Goal: Information Seeking & Learning: Learn about a topic

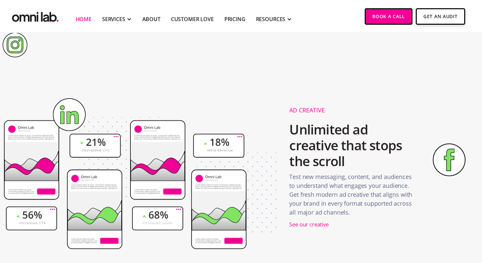
scroll to position [896, 0]
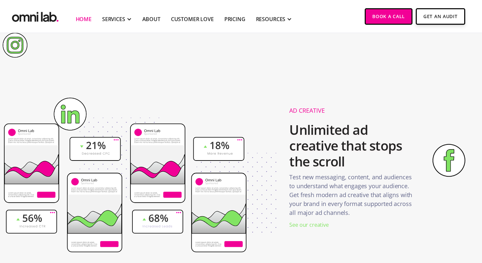
click at [304, 225] on div "See our creative" at bounding box center [308, 224] width 39 height 9
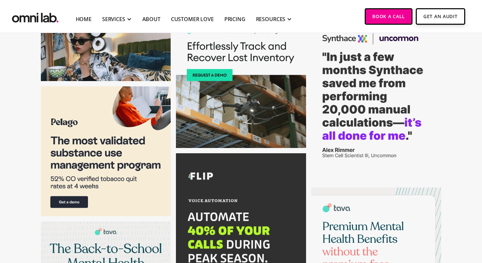
scroll to position [1684, 0]
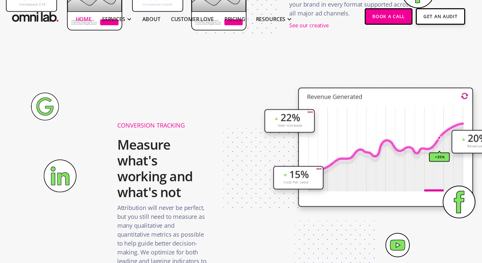
scroll to position [985, 0]
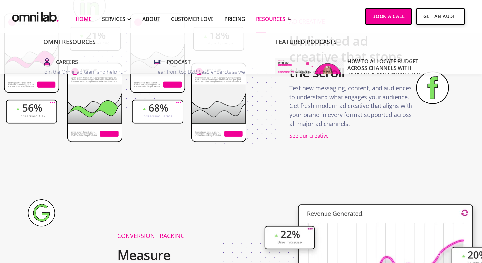
click at [277, 17] on div "RESOURCES" at bounding box center [271, 19] width 30 height 8
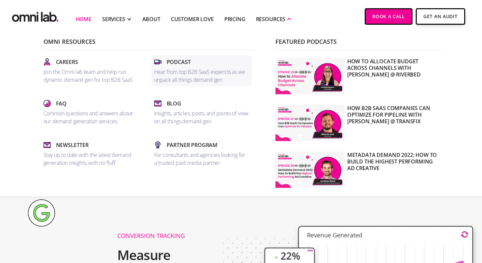
click at [183, 79] on p "Hear from top B2B SaaS expercts as we unpack all things demand gen" at bounding box center [201, 76] width 95 height 16
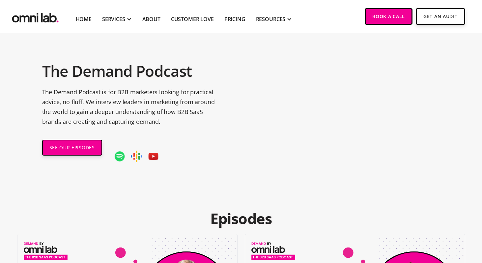
click at [247, 21] on li "Pricing" at bounding box center [235, 16] width 32 height 33
click at [231, 21] on link "Pricing" at bounding box center [234, 19] width 21 height 8
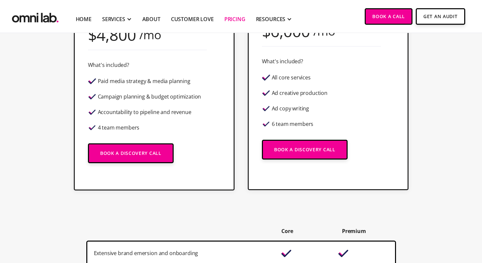
scroll to position [206, 0]
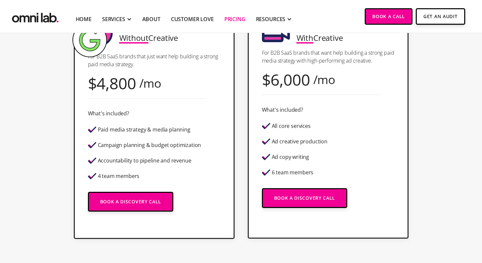
click at [304, 140] on div "Ad creative production" at bounding box center [300, 142] width 56 height 6
click at [292, 161] on div "Ad copy writing" at bounding box center [295, 157] width 66 height 12
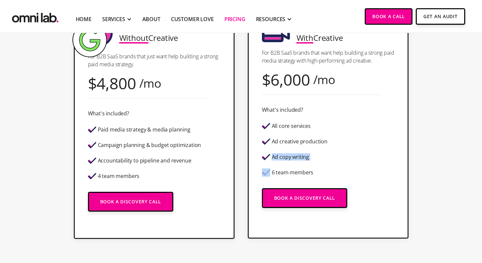
click at [292, 161] on div "Ad copy writing" at bounding box center [295, 157] width 66 height 12
click at [301, 170] on div "6 team members" at bounding box center [293, 173] width 42 height 6
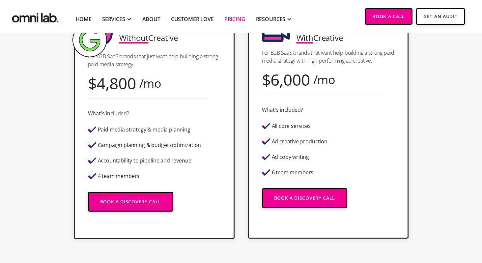
click at [343, 161] on div "Most Popular Premium With Creative For B2B SaaS brands that want help building …" at bounding box center [328, 119] width 161 height 238
click at [161, 164] on div "Accountability to pipeline and revenue" at bounding box center [144, 161] width 113 height 12
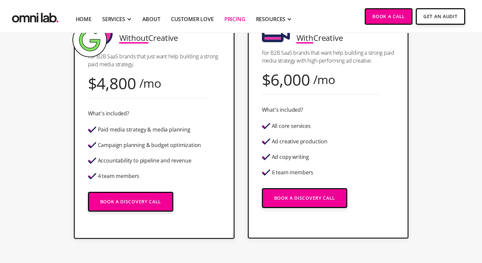
click at [150, 142] on div "Campaign planning & budget optimization" at bounding box center [149, 145] width 103 height 6
click at [147, 130] on div "Paid media strategy & media planning" at bounding box center [144, 130] width 93 height 6
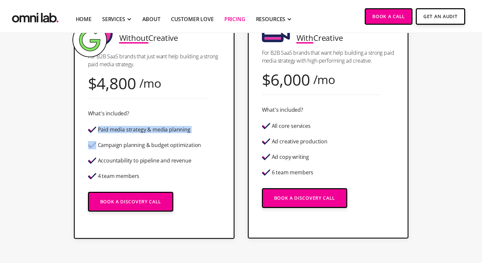
click at [147, 130] on div "Paid media strategy & media planning" at bounding box center [144, 130] width 93 height 6
click at [292, 143] on div "Ad creative production" at bounding box center [300, 142] width 56 height 6
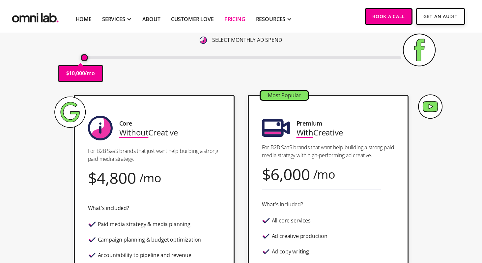
scroll to position [102, 0]
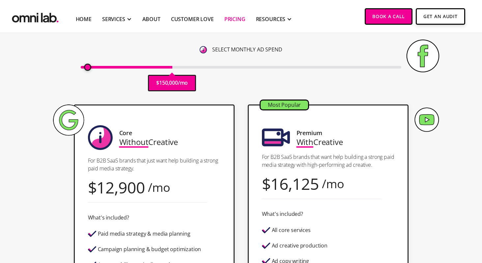
type input "10000"
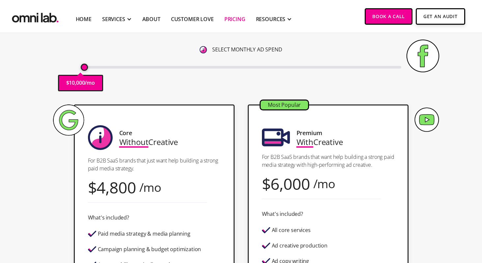
drag, startPoint x: 86, startPoint y: 67, endPoint x: 62, endPoint y: 52, distance: 28.8
click at [81, 66] on input "range" at bounding box center [241, 67] width 320 height 3
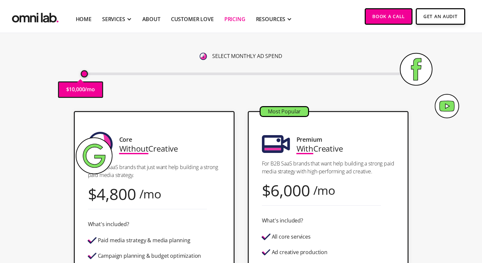
scroll to position [83, 0]
